Goal: Navigation & Orientation: Find specific page/section

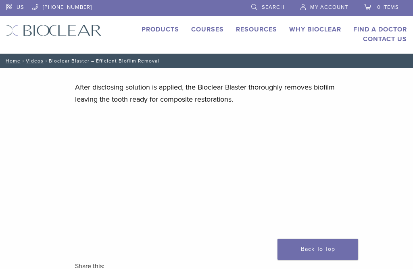
click at [371, 27] on link "Find A Doctor" at bounding box center [381, 29] width 54 height 8
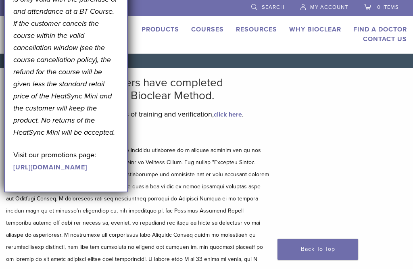
click at [289, 135] on div "Bioclear Certified Providers have completed advanced training on the Bioclear M…" at bounding box center [206, 199] width 413 height 263
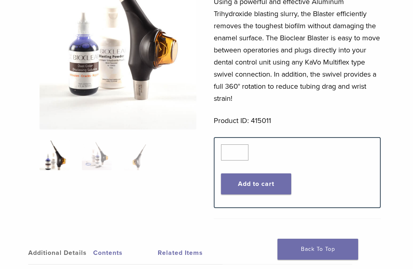
scroll to position [174, 0]
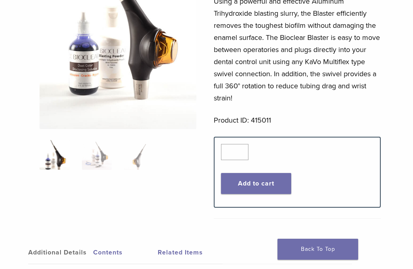
click at [117, 77] on img at bounding box center [118, 18] width 157 height 222
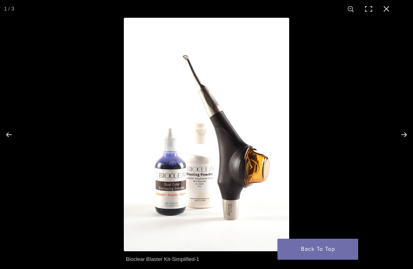
click at [117, 77] on div at bounding box center [206, 134] width 413 height 269
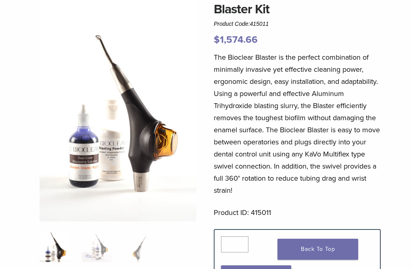
click at [115, 159] on img at bounding box center [118, 111] width 157 height 222
